Goal: Task Accomplishment & Management: Manage account settings

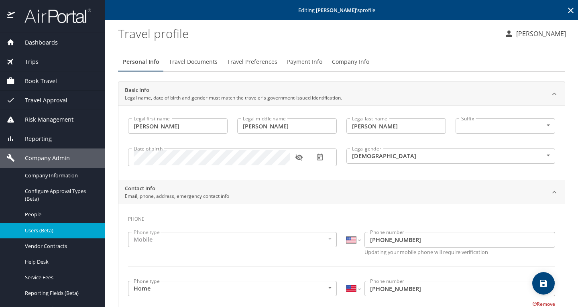
select select "US"
click at [43, 96] on span "Travel Approval" at bounding box center [41, 100] width 53 height 9
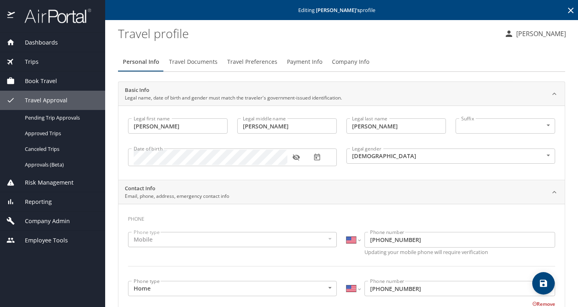
click at [50, 80] on span "Book Travel" at bounding box center [36, 81] width 42 height 9
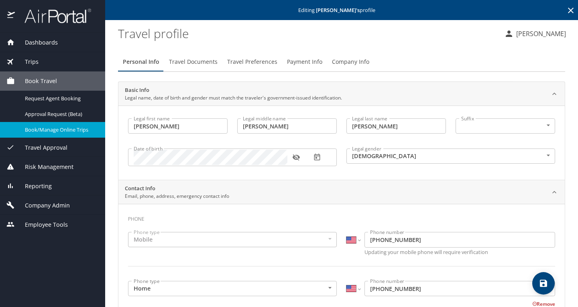
click at [52, 129] on span "Book/Manage Online Trips" at bounding box center [60, 130] width 71 height 8
click at [43, 207] on span "Company Admin" at bounding box center [42, 205] width 55 height 9
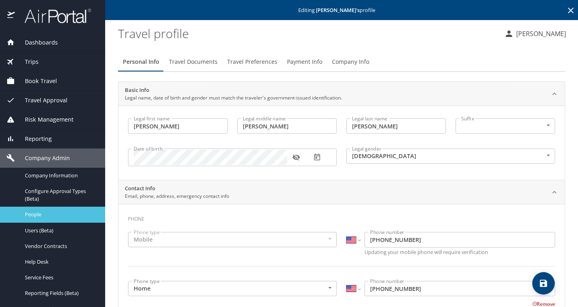
click at [45, 217] on span "People" at bounding box center [60, 215] width 71 height 8
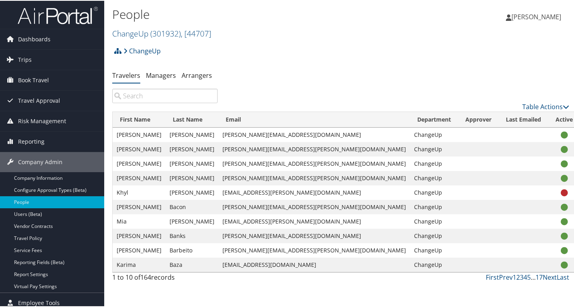
click at [181, 98] on input "search" at bounding box center [165, 95] width 106 height 14
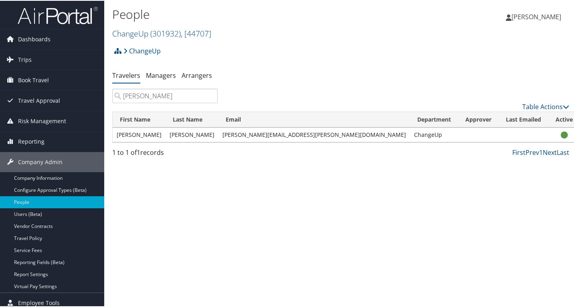
type input "[PERSON_NAME]"
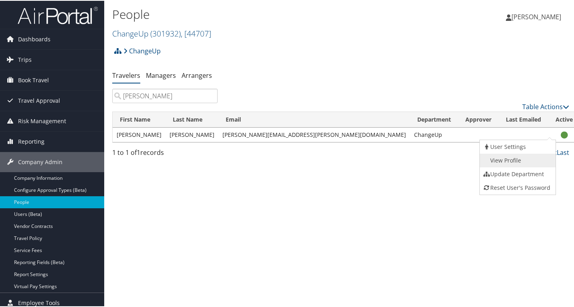
click at [530, 156] on link "View Profile" at bounding box center [517, 160] width 74 height 14
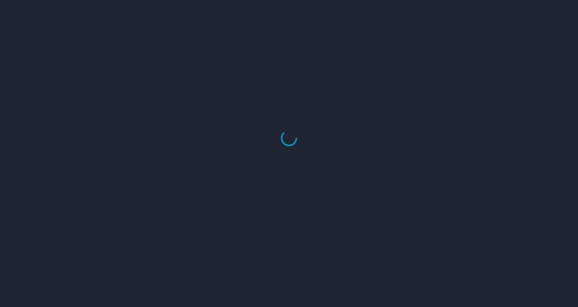
select select "US"
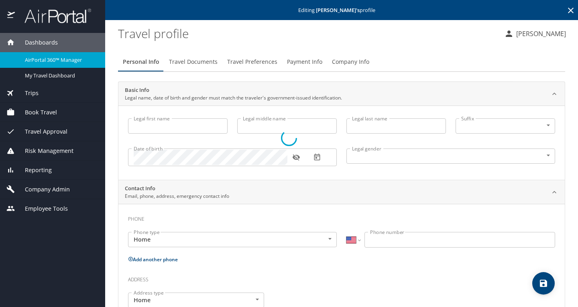
type input "[PERSON_NAME]"
type input "[DEMOGRAPHIC_DATA]"
type input "[GEOGRAPHIC_DATA]"
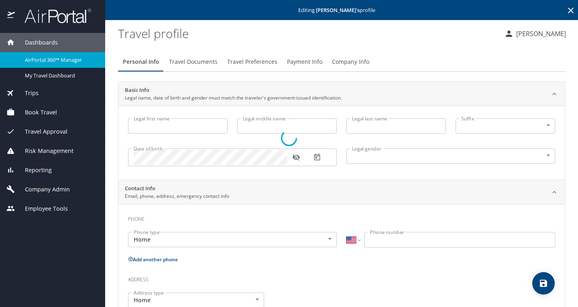
type input "[US_STATE]"
select select "US"
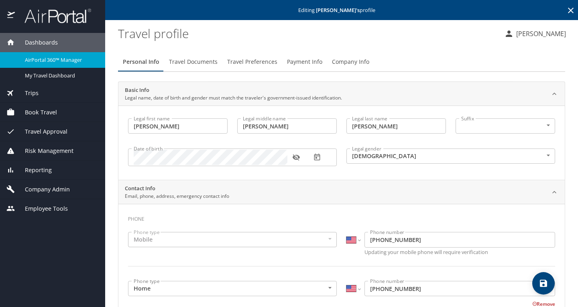
click at [247, 61] on span "Travel Preferences" at bounding box center [252, 62] width 50 height 10
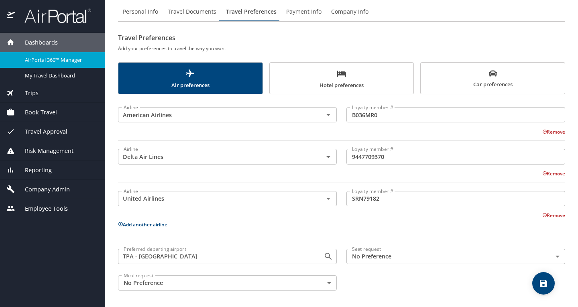
scroll to position [51, 0]
